Goal: Task Accomplishment & Management: Manage account settings

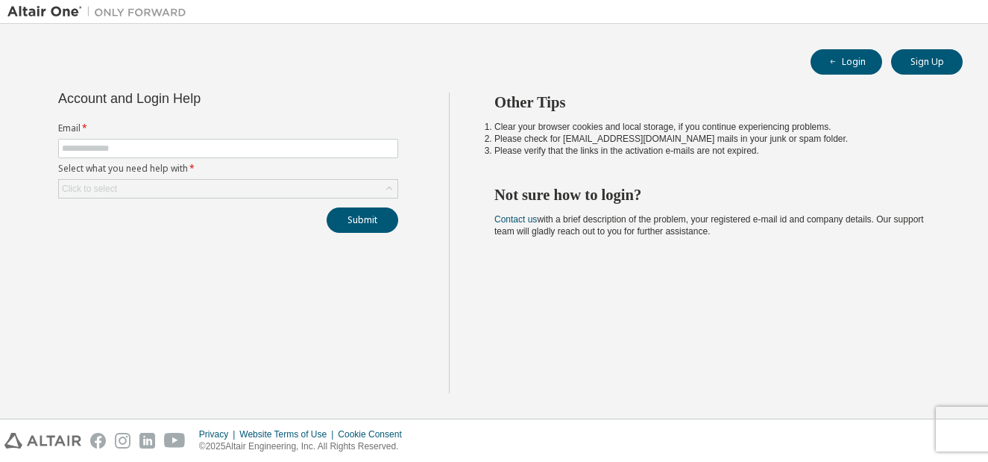
click at [203, 160] on form "Email * Select what you need help with * Click to select" at bounding box center [228, 160] width 340 height 76
click at [204, 147] on input "text" at bounding box center [228, 148] width 333 height 12
type input "**********"
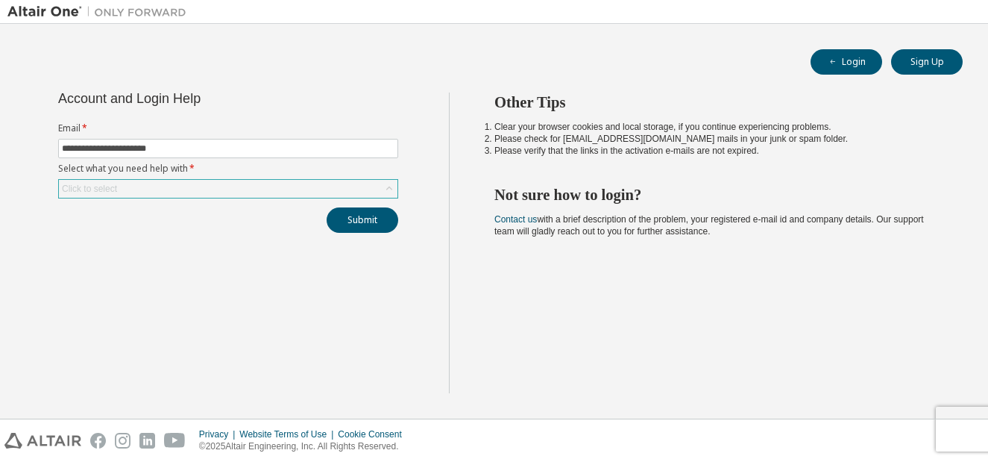
click at [197, 186] on div "Click to select" at bounding box center [228, 189] width 339 height 18
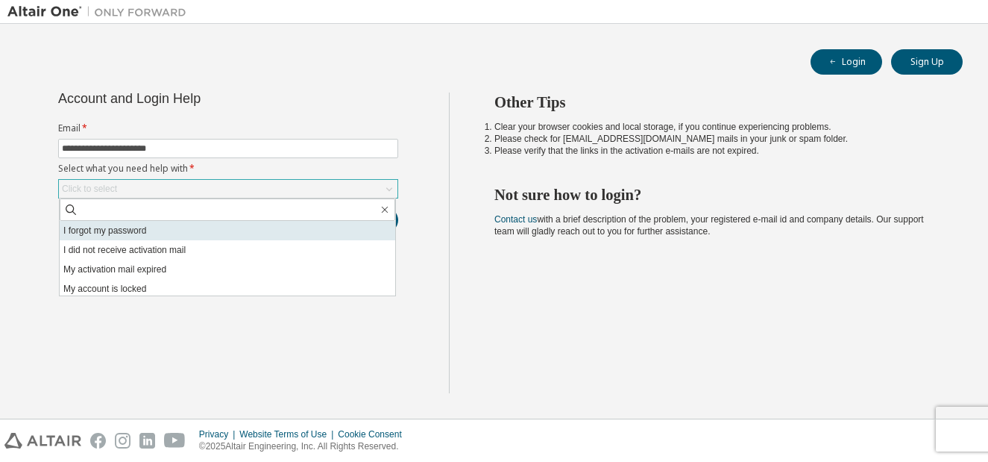
click at [183, 223] on li "I forgot my password" at bounding box center [228, 230] width 336 height 19
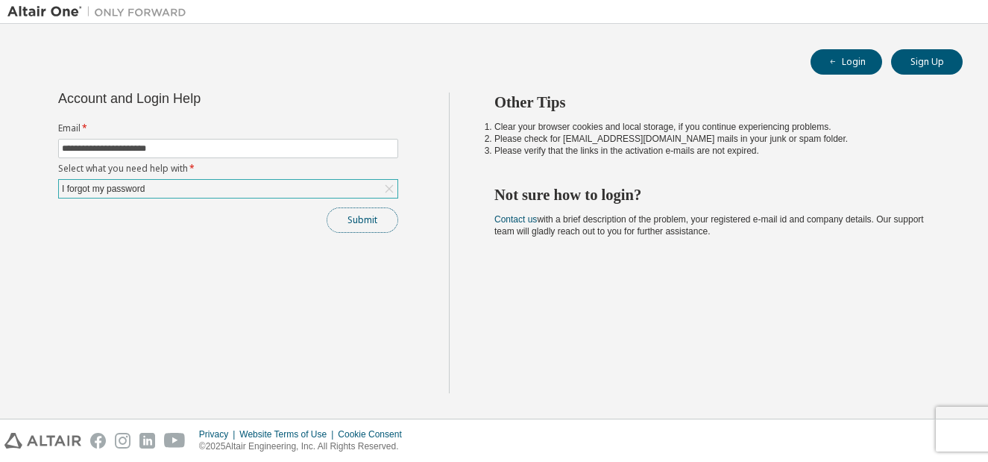
click at [345, 228] on button "Submit" at bounding box center [363, 219] width 72 height 25
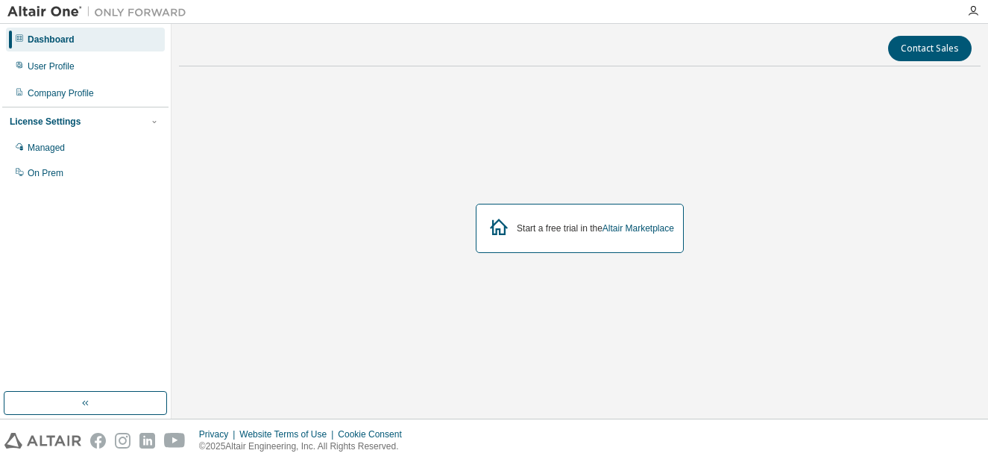
click at [591, 272] on div "Start a free trial in the Altair Marketplace" at bounding box center [580, 228] width 802 height 300
click at [120, 67] on div "User Profile" at bounding box center [85, 66] width 159 height 24
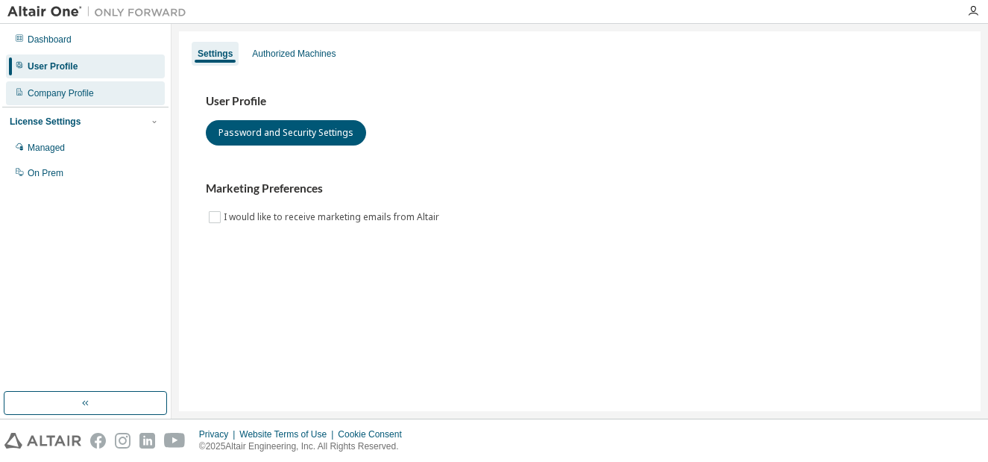
click at [125, 100] on div "Company Profile" at bounding box center [85, 93] width 159 height 24
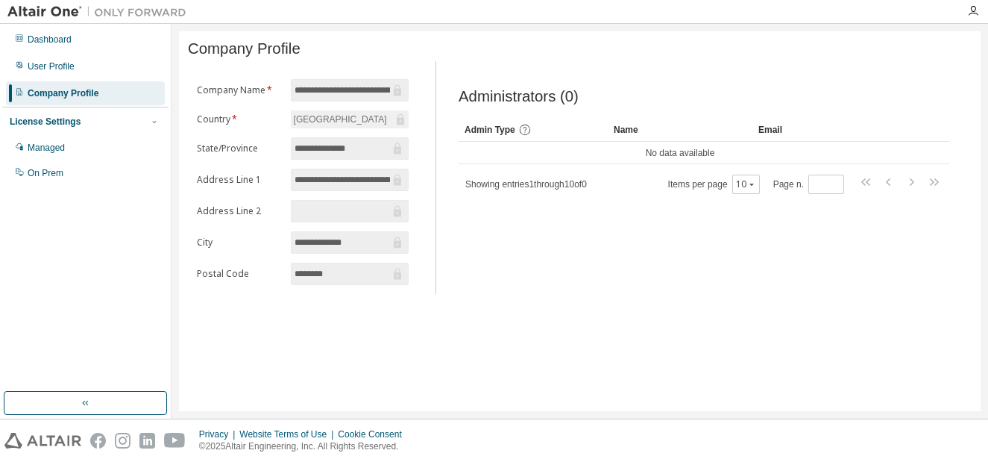
click at [353, 95] on input "**********" at bounding box center [342, 90] width 95 height 15
click at [93, 406] on button "button" at bounding box center [85, 403] width 163 height 24
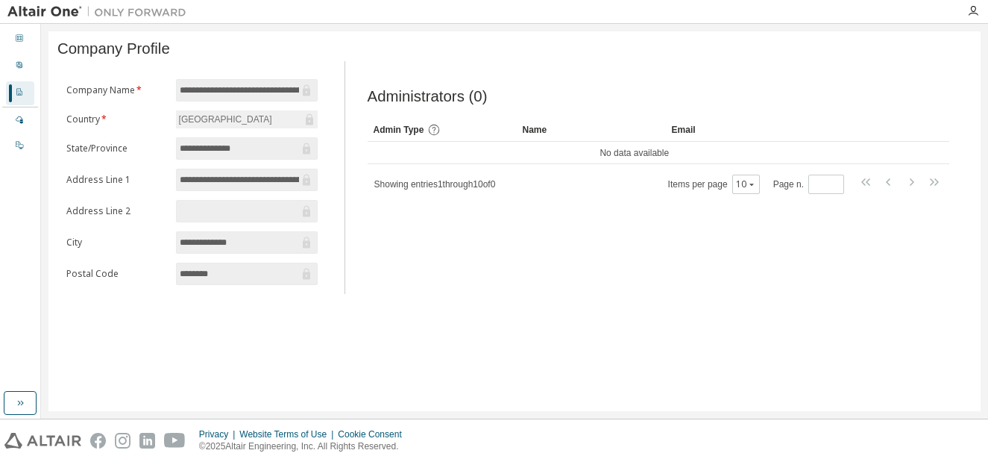
click at [504, 116] on div "Administrators (0) Clear Load Save Save As Field Operator Value Select filter S…" at bounding box center [659, 141] width 582 height 107
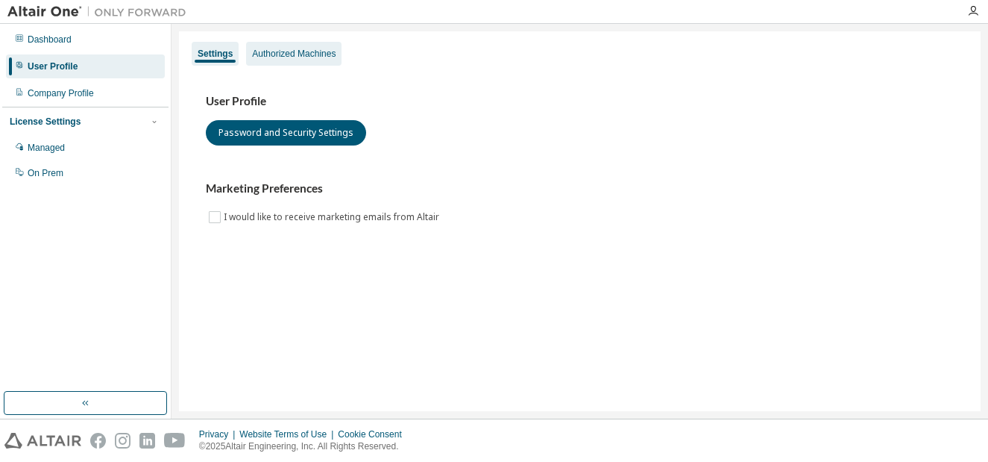
click at [328, 54] on div "Authorized Machines" at bounding box center [294, 54] width 84 height 12
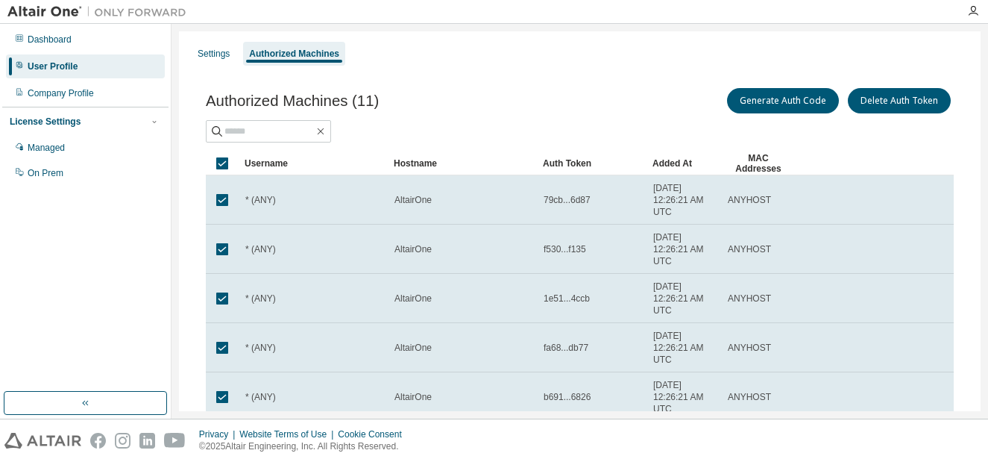
click at [877, 122] on div at bounding box center [580, 131] width 748 height 22
click at [81, 101] on div "Company Profile" at bounding box center [85, 93] width 159 height 24
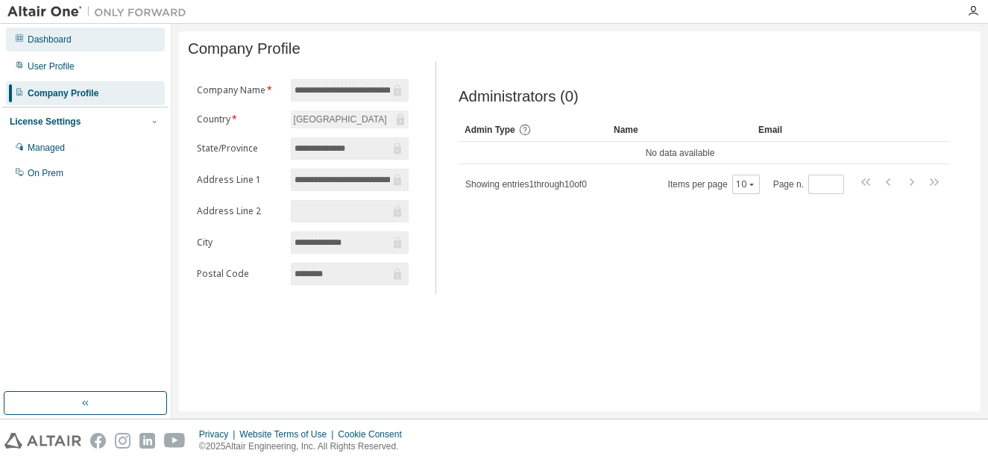
click at [55, 34] on div "Dashboard" at bounding box center [50, 40] width 44 height 12
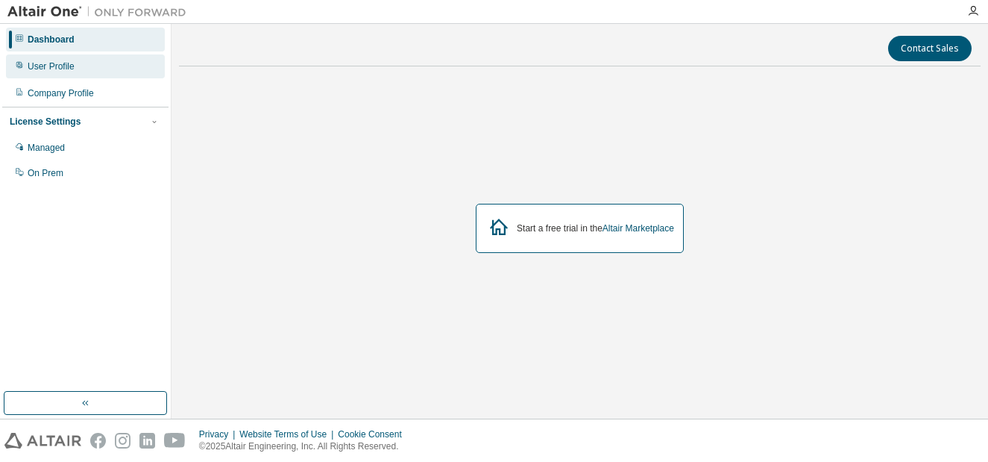
click at [60, 57] on div "User Profile" at bounding box center [85, 66] width 159 height 24
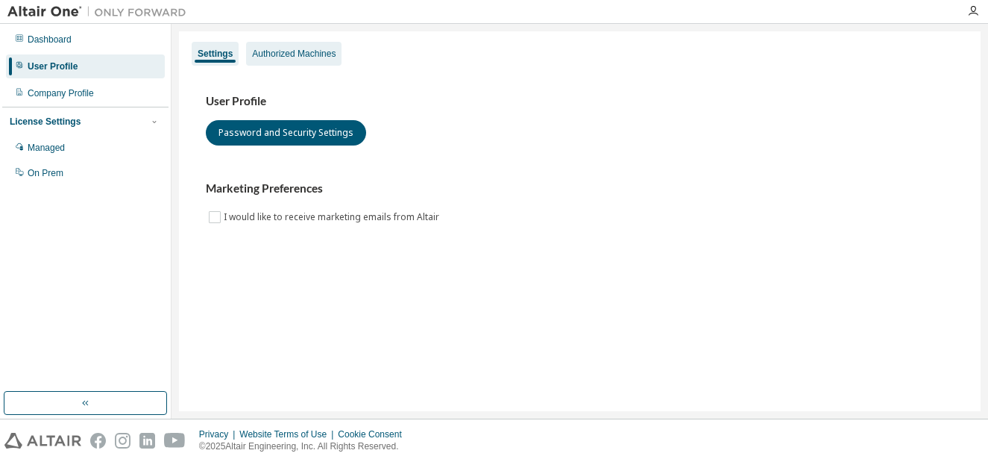
click at [255, 55] on div "Authorized Machines" at bounding box center [294, 54] width 84 height 12
